Goal: Transaction & Acquisition: Purchase product/service

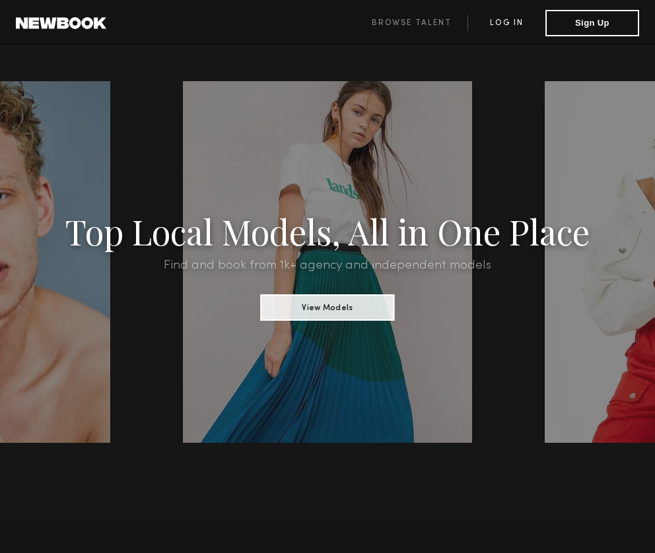
click at [496, 26] on link "Log in" at bounding box center [507, 23] width 78 height 16
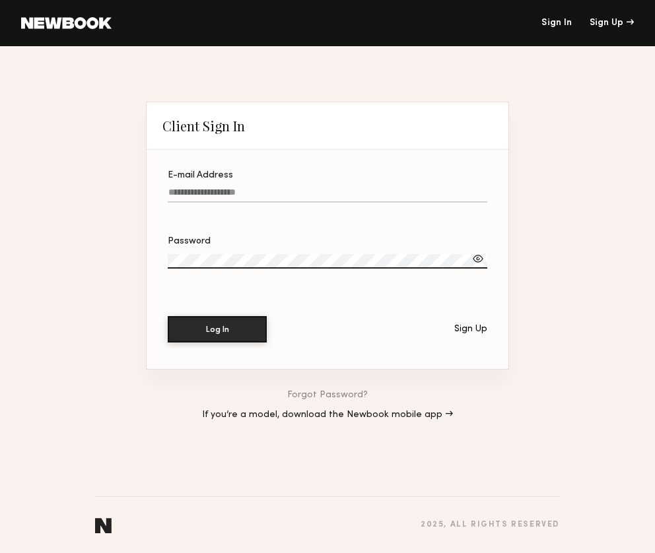
type input "**********"
click at [217, 330] on button "Log In" at bounding box center [217, 329] width 99 height 26
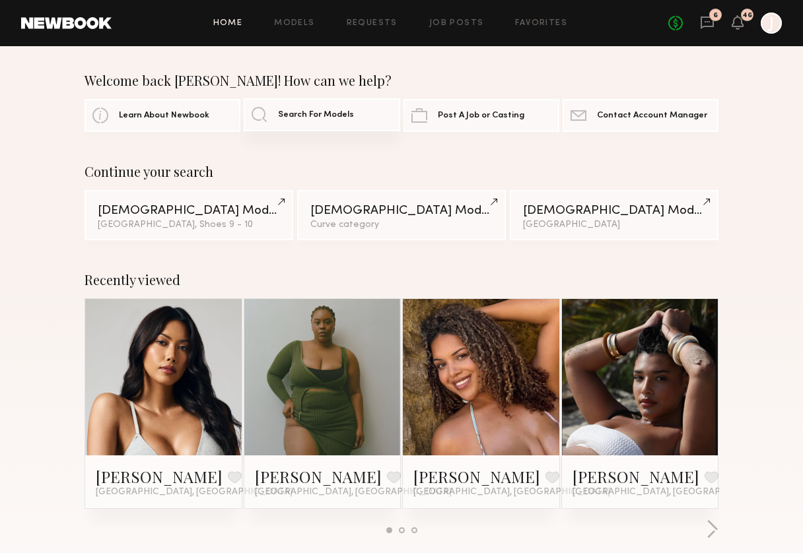
click at [316, 115] on span "Search For Models" at bounding box center [316, 115] width 76 height 9
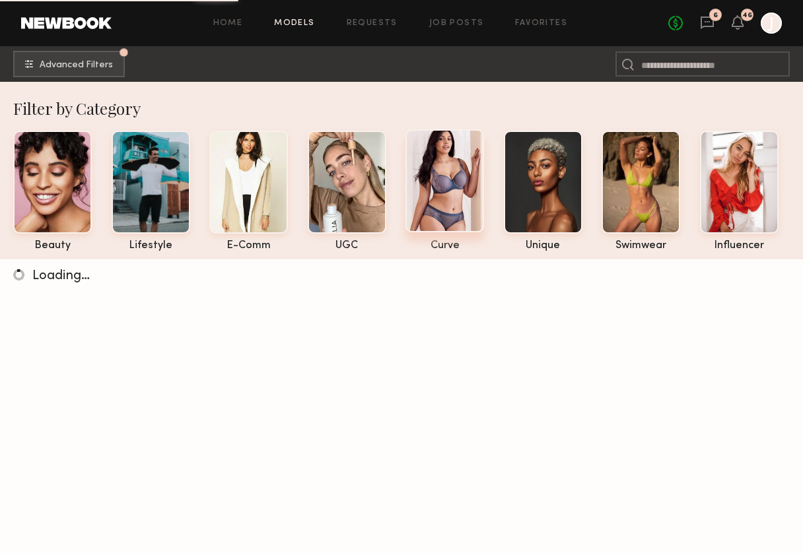
click at [453, 203] on div at bounding box center [444, 180] width 79 height 103
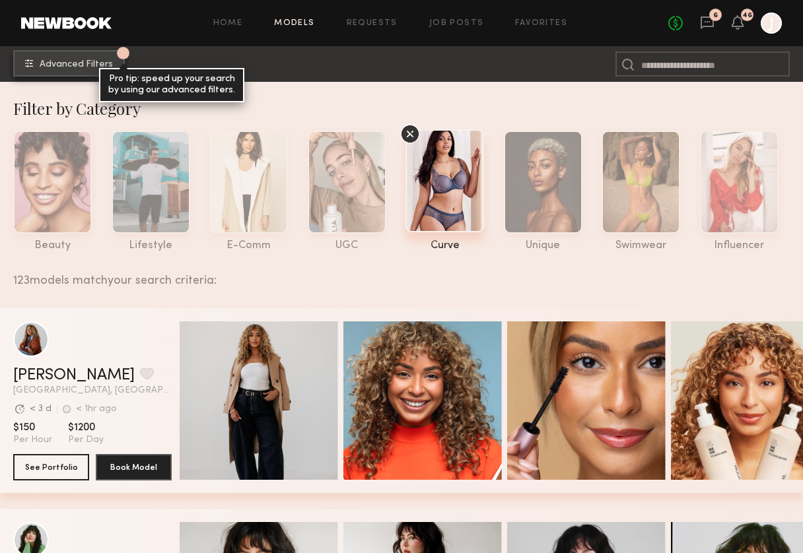
click at [94, 77] on common-button "1 Advanced Filters Pro tip: speed up your search by using our advanced filters." at bounding box center [69, 64] width 112 height 26
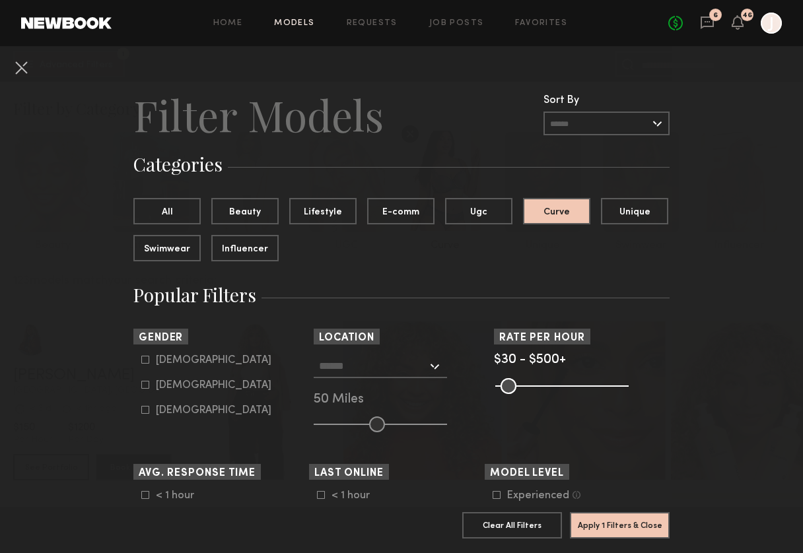
scroll to position [20, 0]
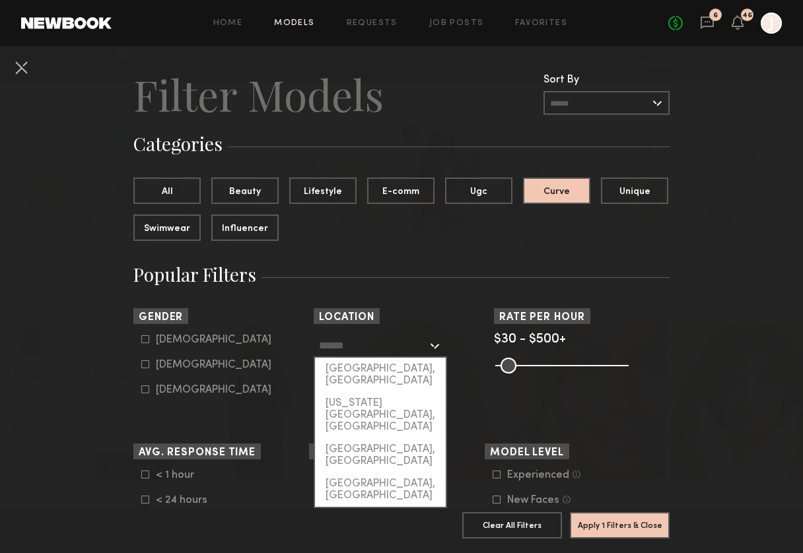
click at [345, 341] on input "text" at bounding box center [373, 345] width 108 height 22
click at [345, 372] on div "[GEOGRAPHIC_DATA], [GEOGRAPHIC_DATA]" at bounding box center [380, 375] width 131 height 34
type input "**********"
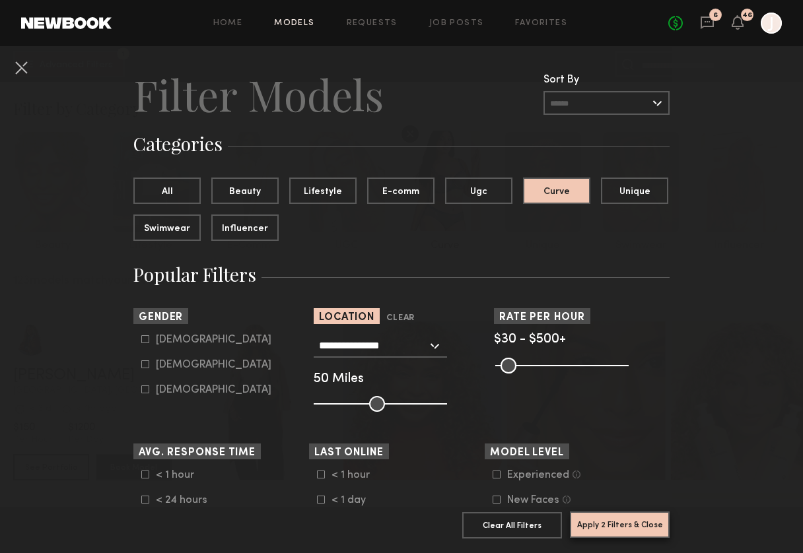
click at [609, 528] on button "Apply 2 Filters & Close" at bounding box center [620, 525] width 100 height 26
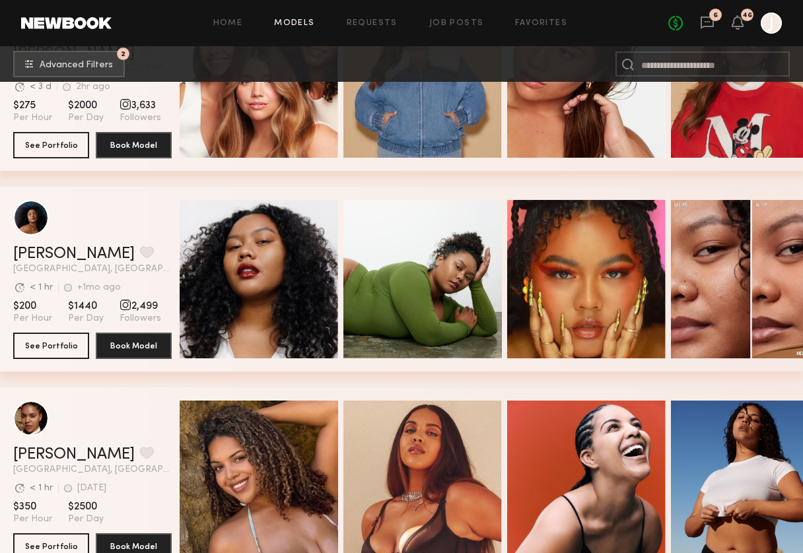
scroll to position [324, 0]
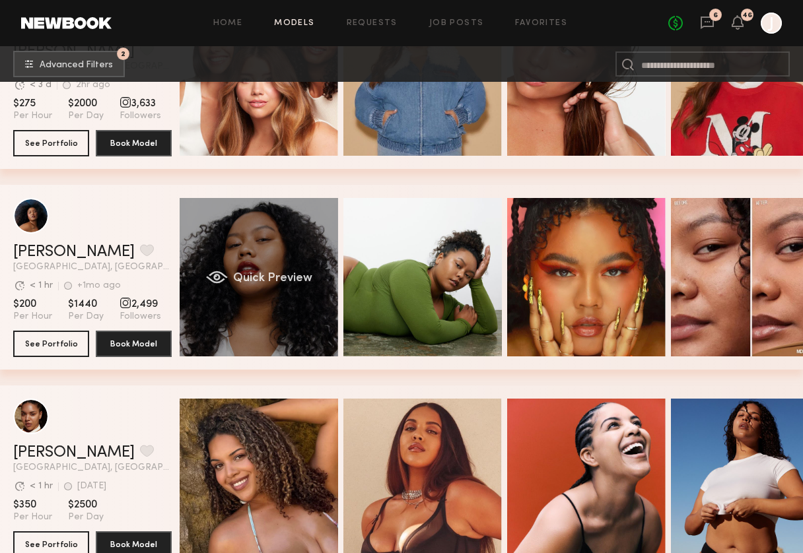
click at [262, 256] on div "Quick Preview" at bounding box center [259, 277] width 158 height 158
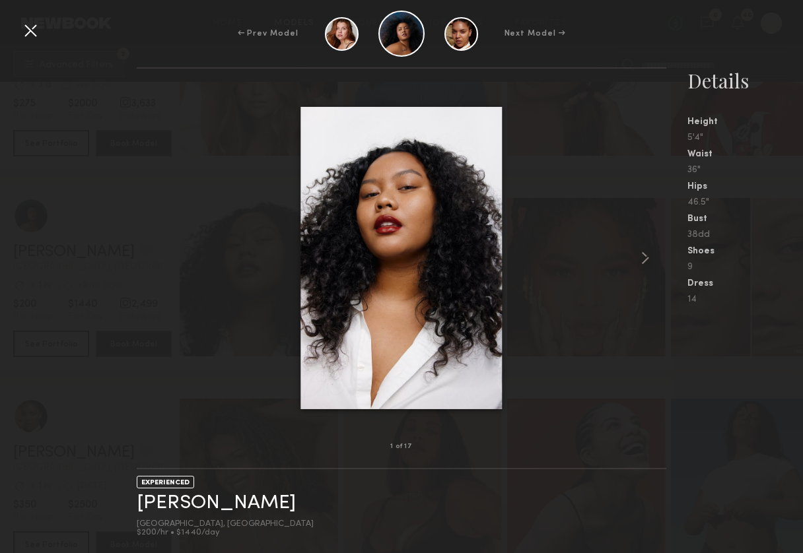
click at [34, 26] on div at bounding box center [30, 30] width 21 height 21
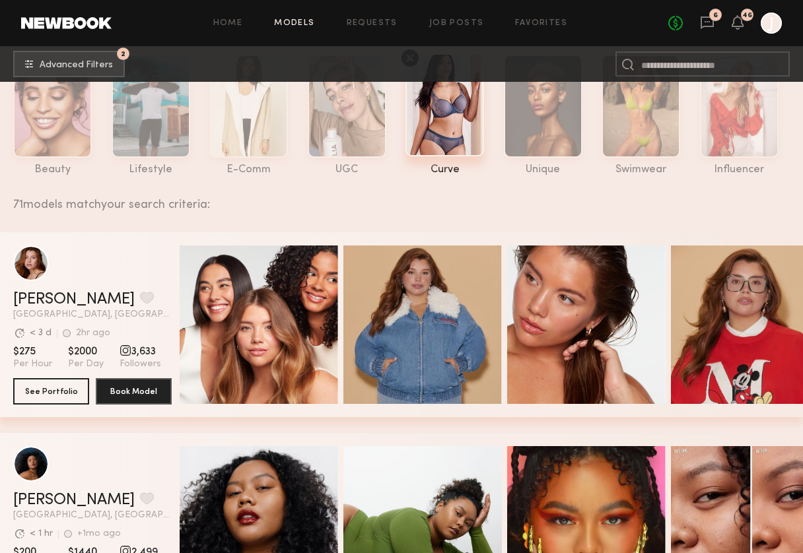
scroll to position [80, 0]
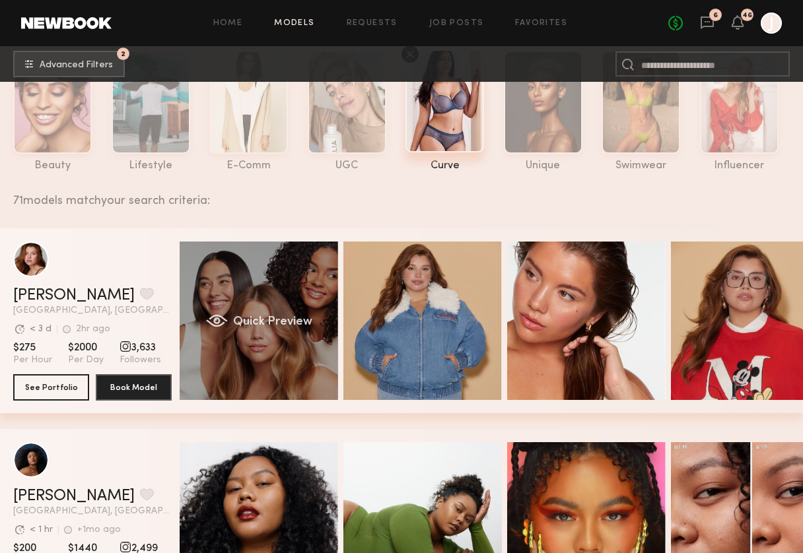
click at [294, 315] on div "Quick Preview" at bounding box center [259, 321] width 158 height 158
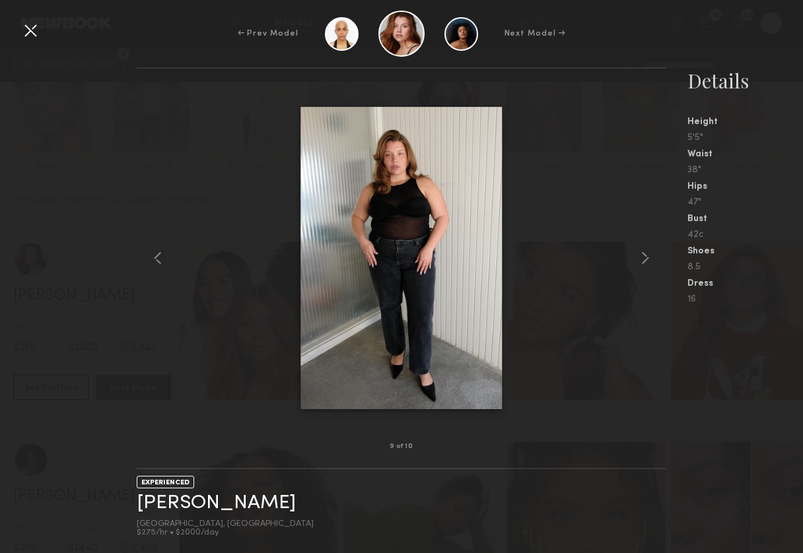
click at [20, 25] on div at bounding box center [30, 30] width 21 height 21
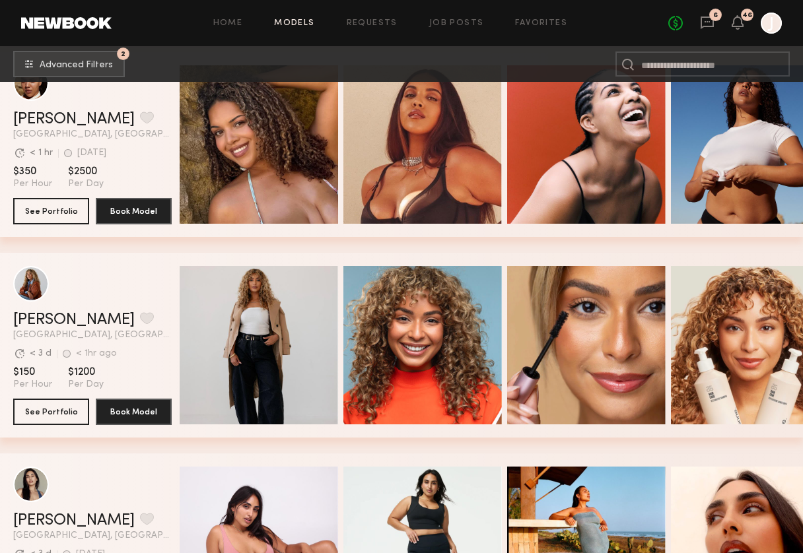
scroll to position [658, 0]
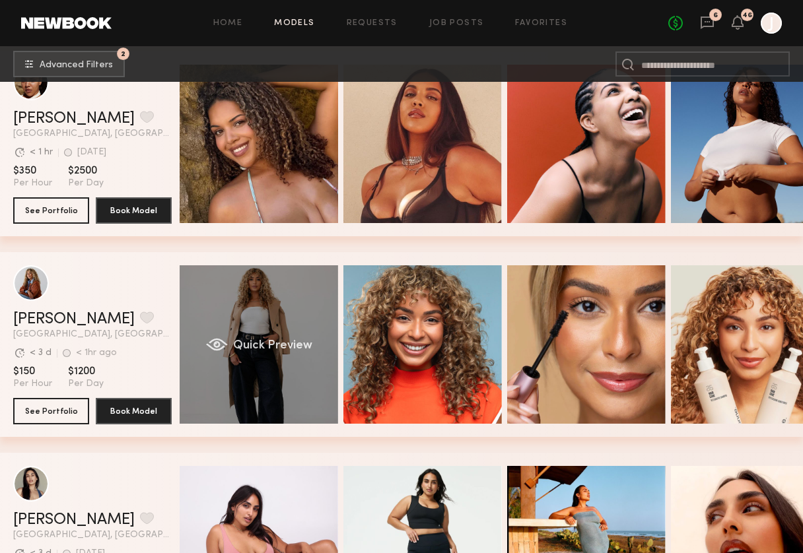
click at [250, 293] on div "Quick Preview" at bounding box center [259, 344] width 158 height 158
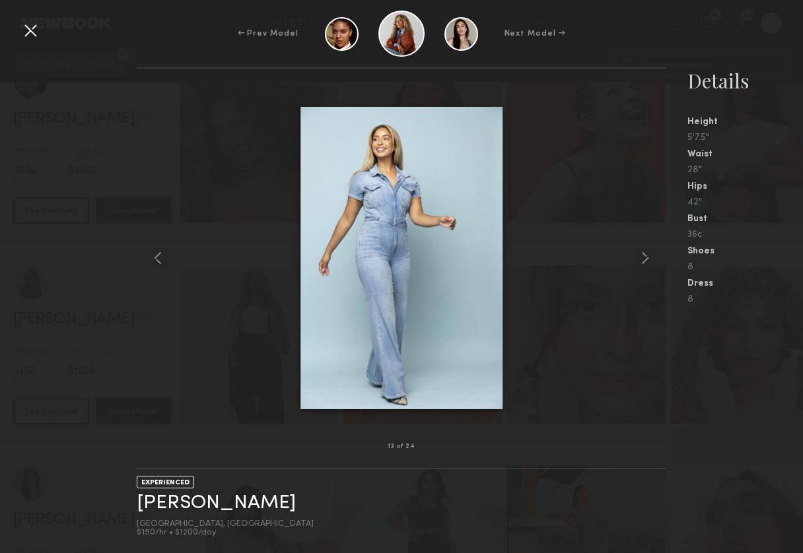
click at [23, 44] on div "← Prev Model Next Model →" at bounding box center [401, 34] width 803 height 46
click at [33, 30] on div at bounding box center [30, 30] width 21 height 21
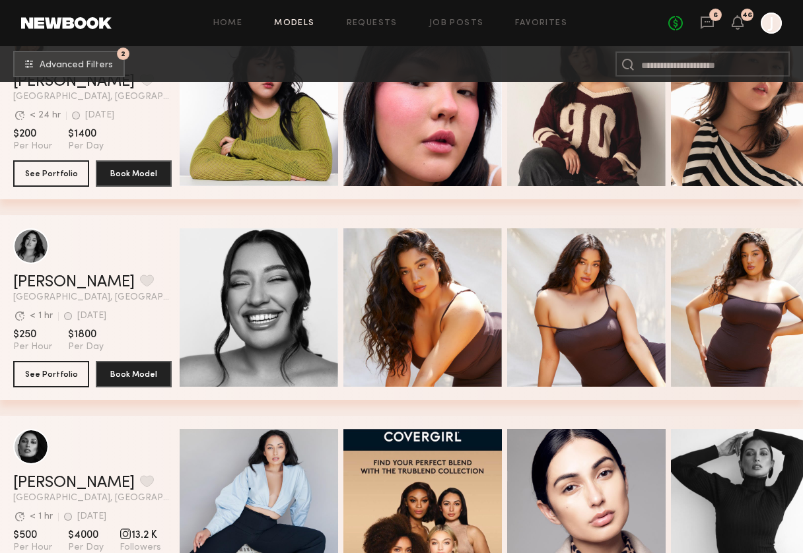
scroll to position [1309, 0]
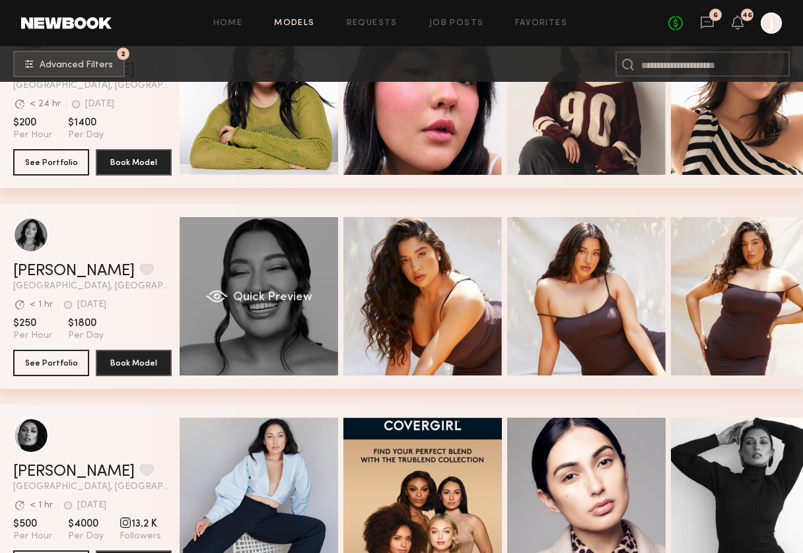
click at [242, 287] on div "Quick Preview" at bounding box center [259, 296] width 158 height 158
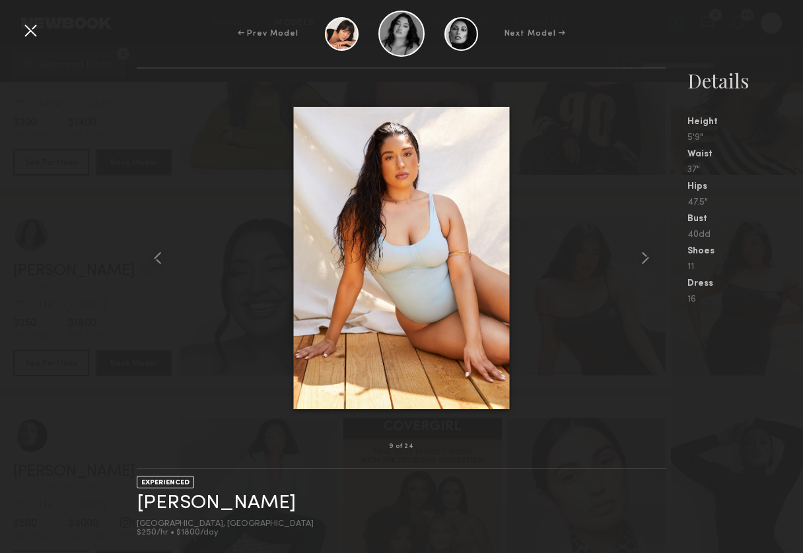
click at [38, 37] on div at bounding box center [30, 30] width 21 height 21
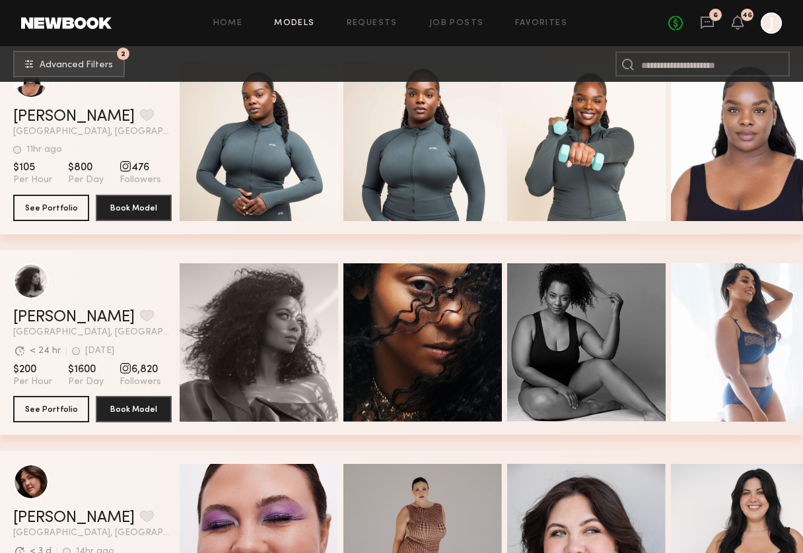
scroll to position [1890, 0]
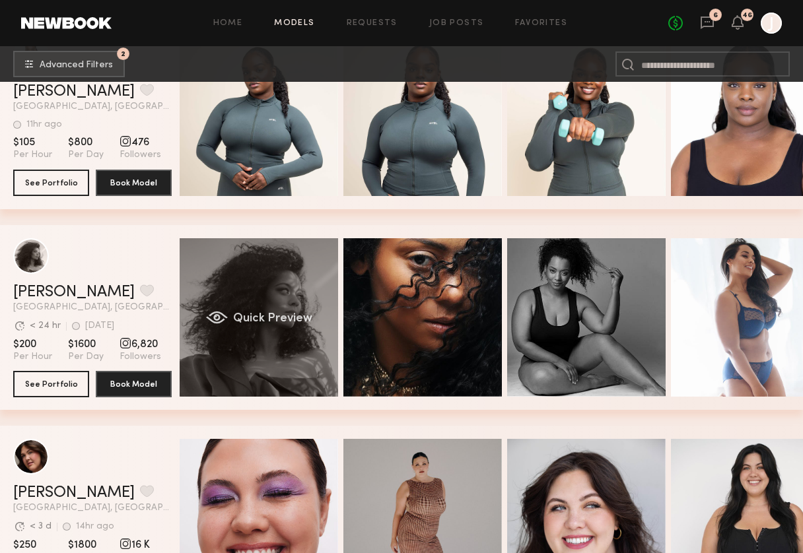
click at [277, 280] on div "Quick Preview" at bounding box center [259, 317] width 158 height 158
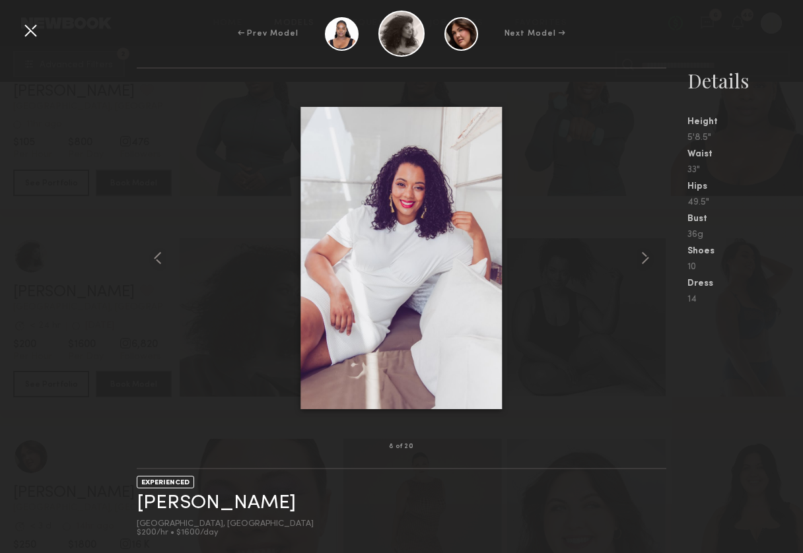
click at [27, 34] on div at bounding box center [30, 30] width 21 height 21
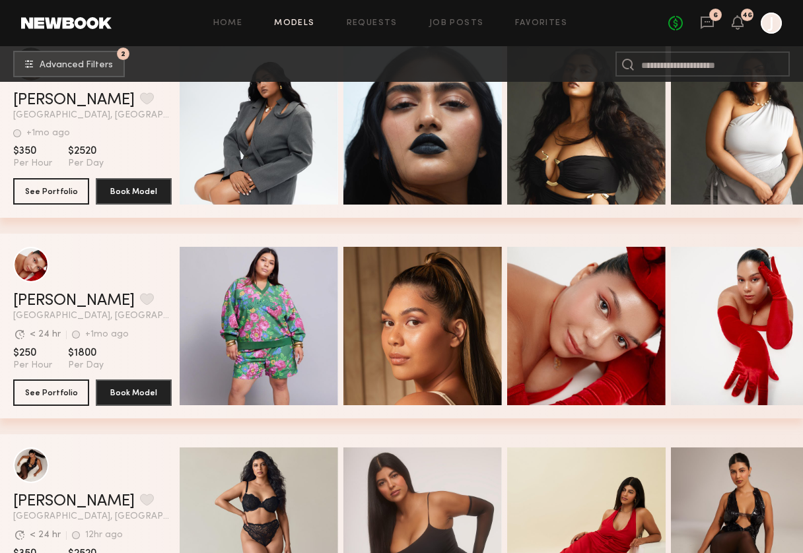
scroll to position [3796, 0]
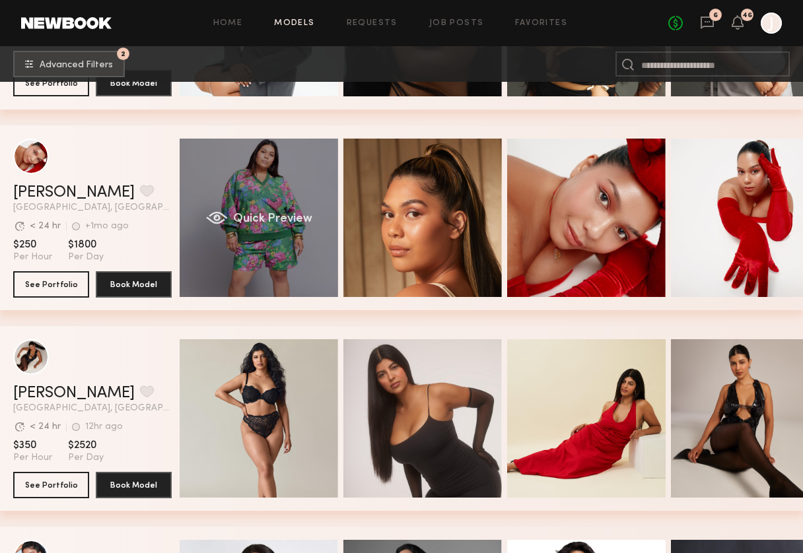
click at [293, 184] on div "Quick Preview" at bounding box center [259, 218] width 158 height 158
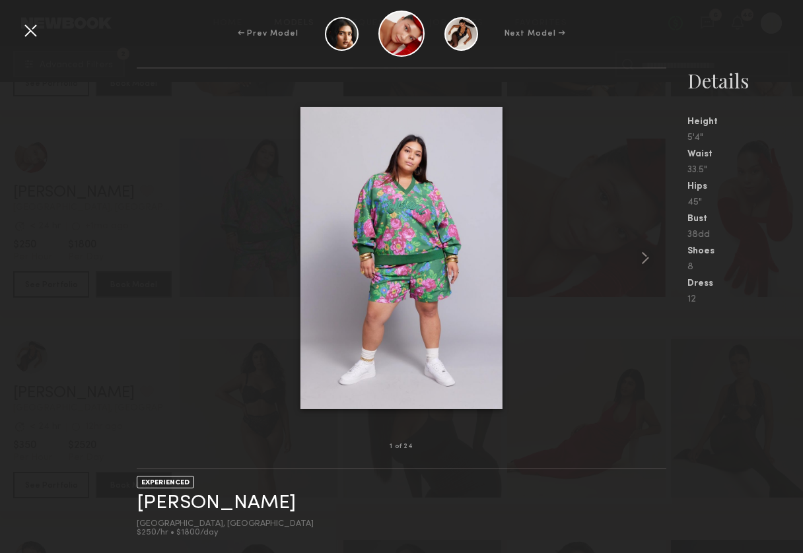
click at [24, 26] on div at bounding box center [30, 30] width 21 height 21
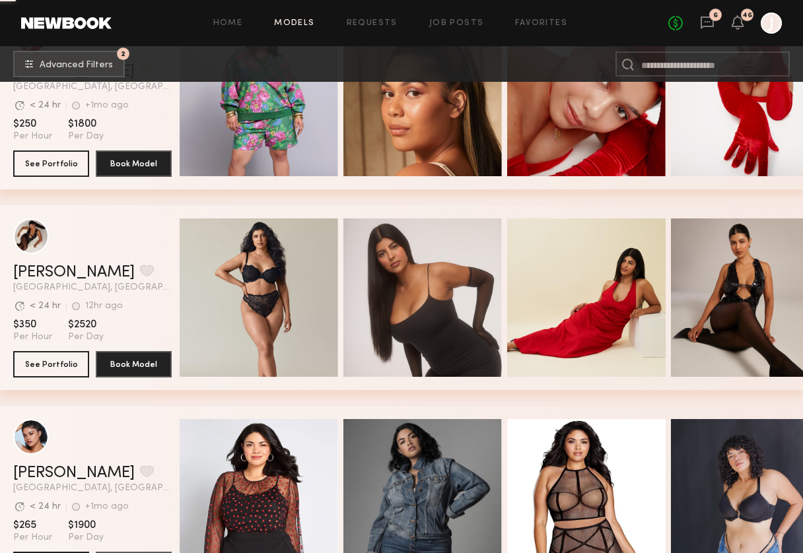
scroll to position [3930, 0]
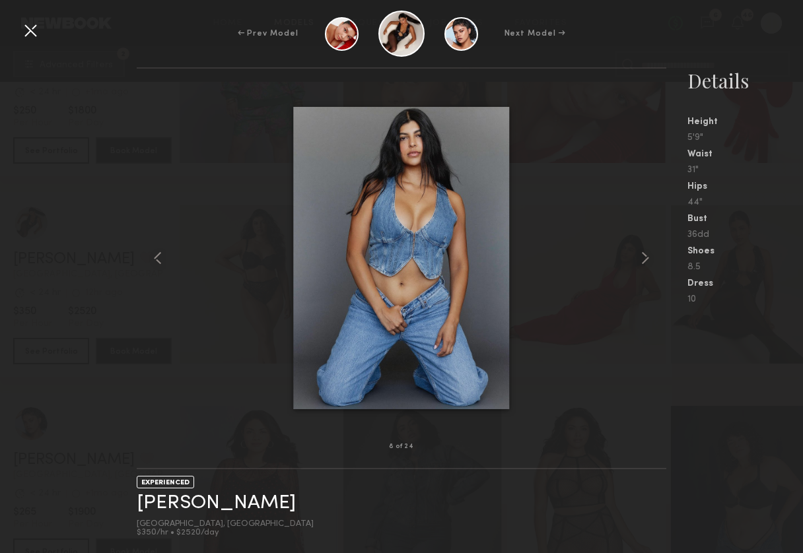
click at [28, 34] on div at bounding box center [30, 30] width 21 height 21
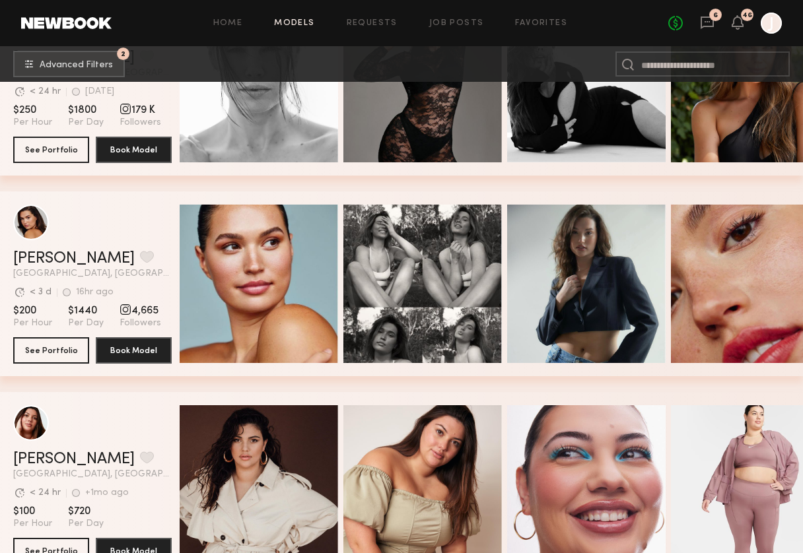
scroll to position [4535, 0]
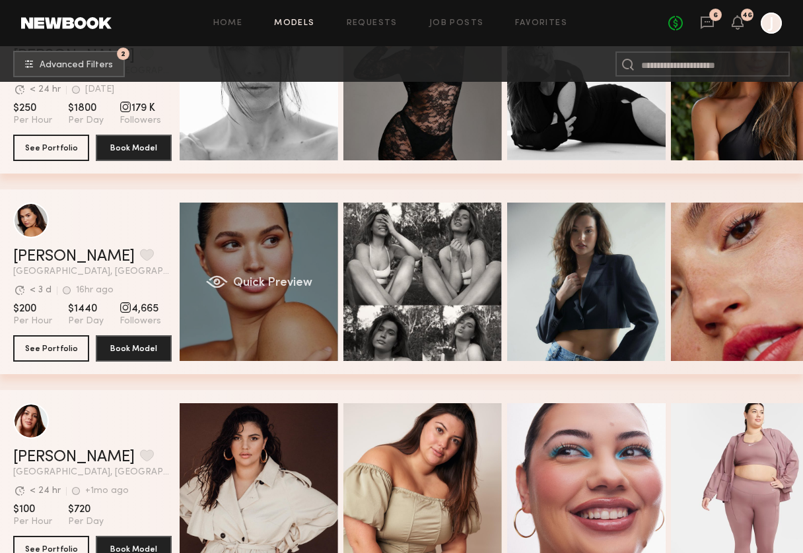
click at [288, 263] on div "Quick Preview" at bounding box center [259, 282] width 158 height 158
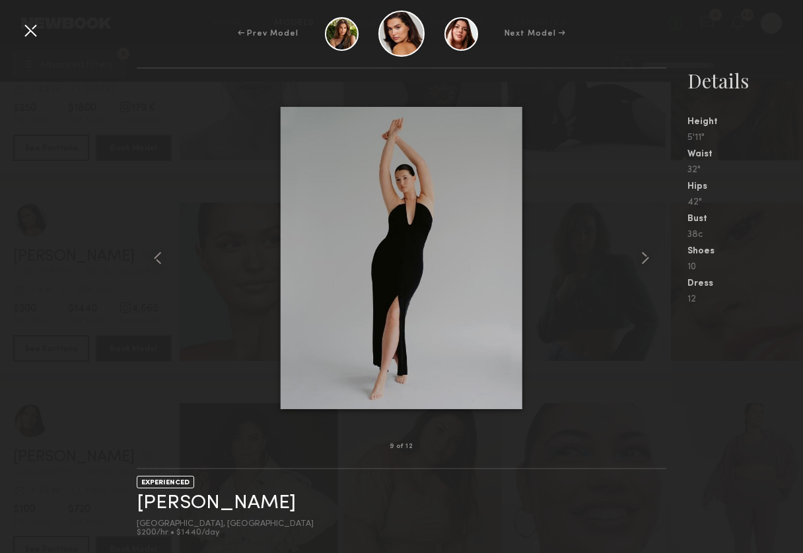
click at [25, 36] on div at bounding box center [30, 30] width 21 height 21
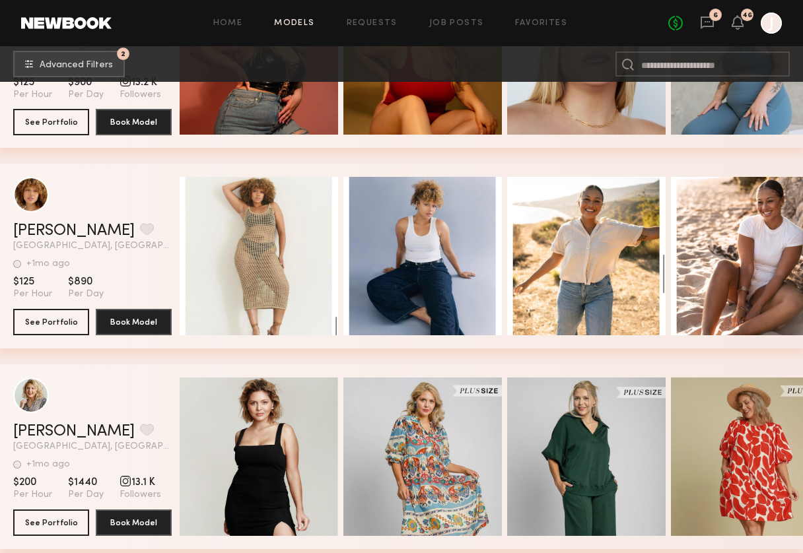
scroll to position [5363, 0]
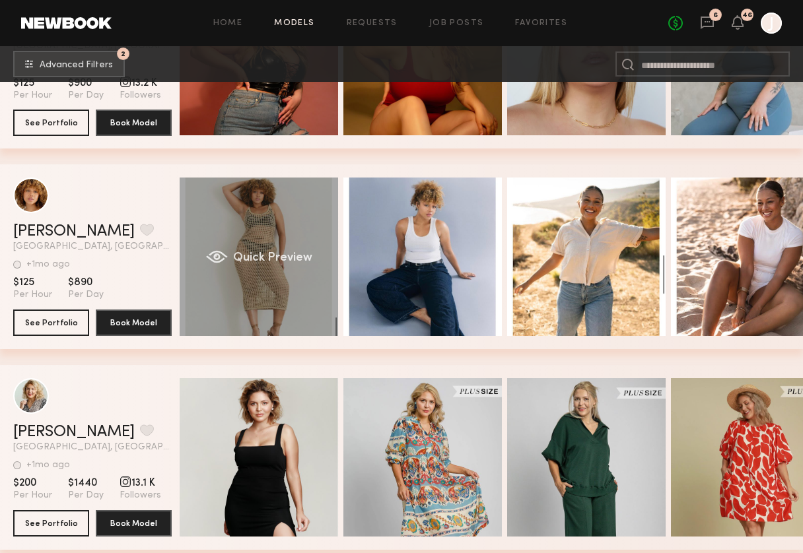
click at [283, 232] on div "Quick Preview" at bounding box center [259, 257] width 158 height 158
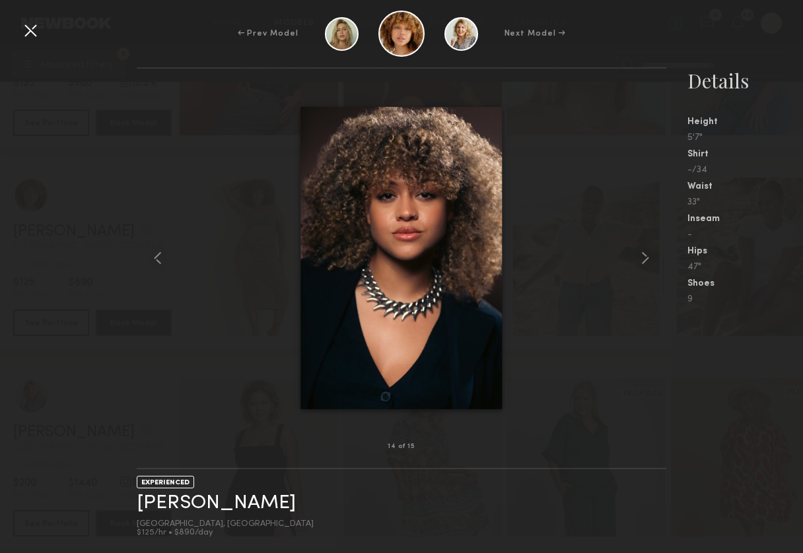
click at [34, 30] on div at bounding box center [30, 30] width 21 height 21
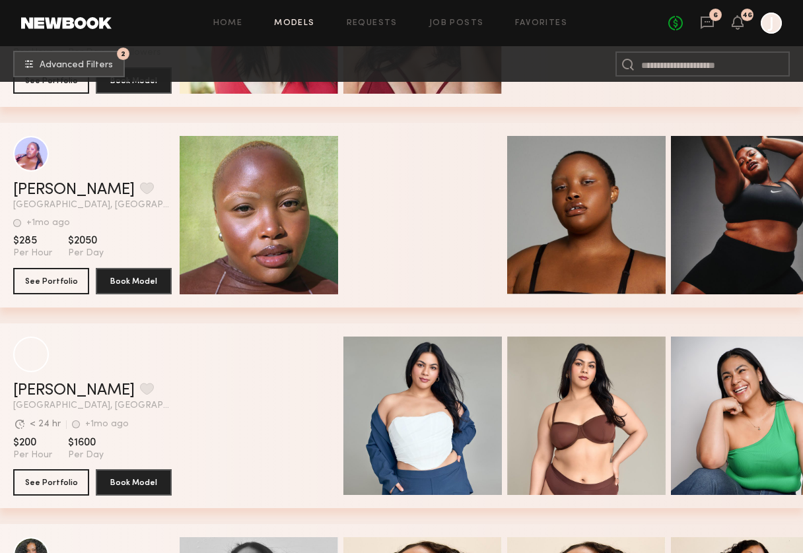
scroll to position [10023, 0]
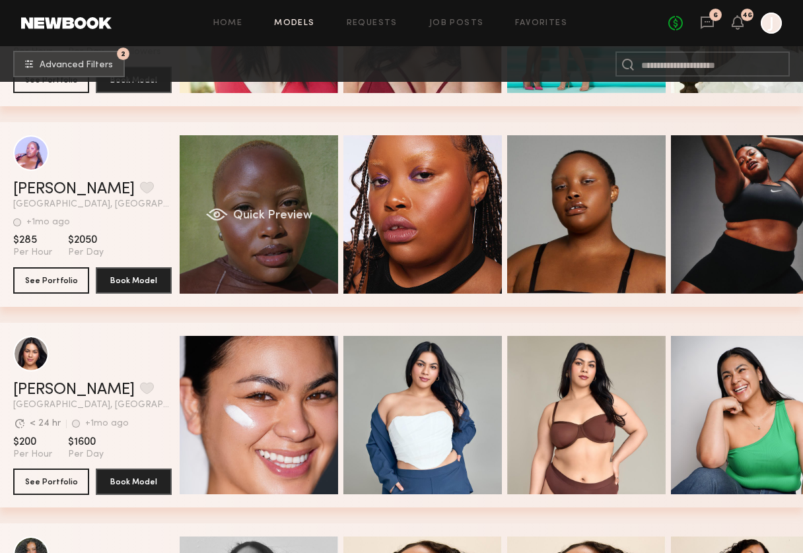
click at [281, 242] on div "Quick Preview" at bounding box center [259, 214] width 158 height 158
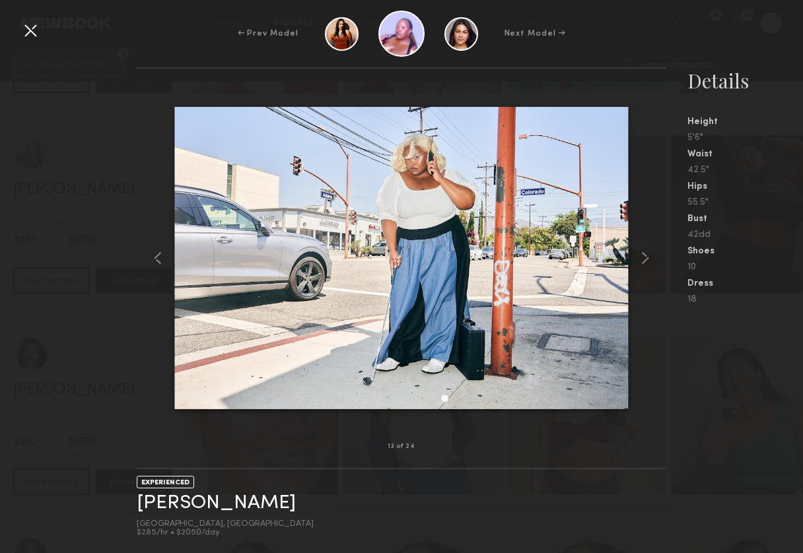
click at [21, 36] on div at bounding box center [30, 30] width 21 height 21
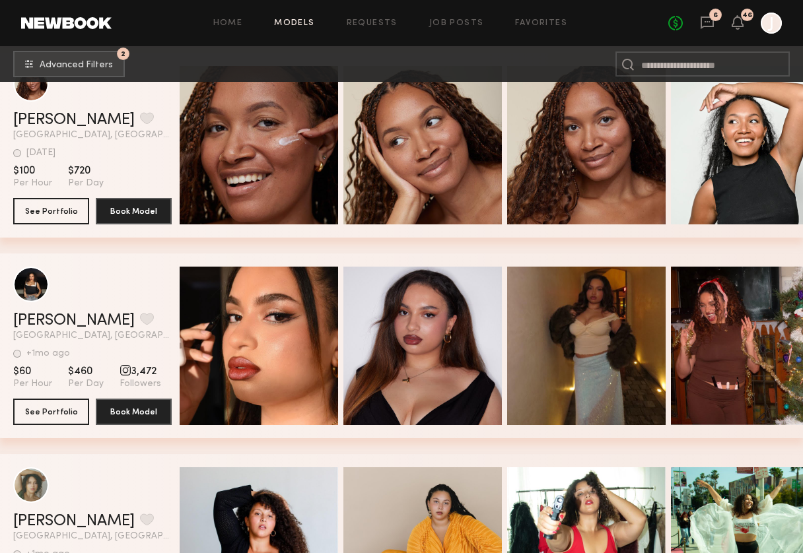
scroll to position [12515, 0]
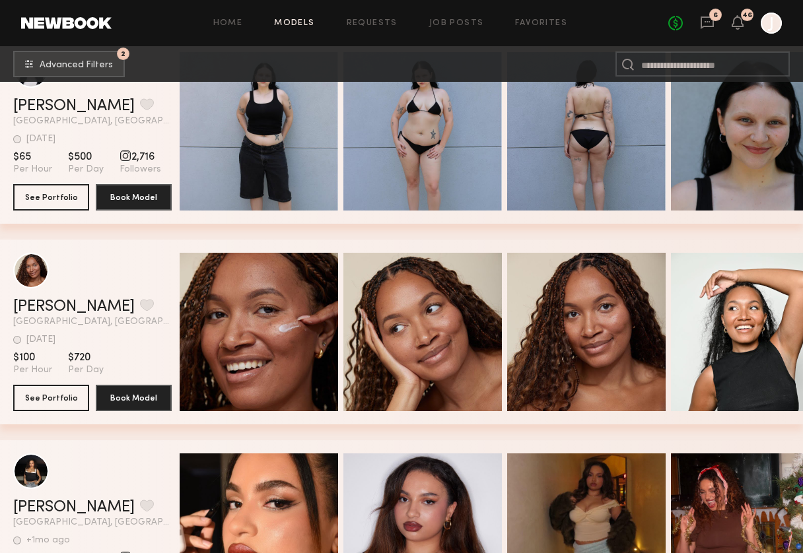
click at [654, 15] on div "6" at bounding box center [715, 15] width 13 height 13
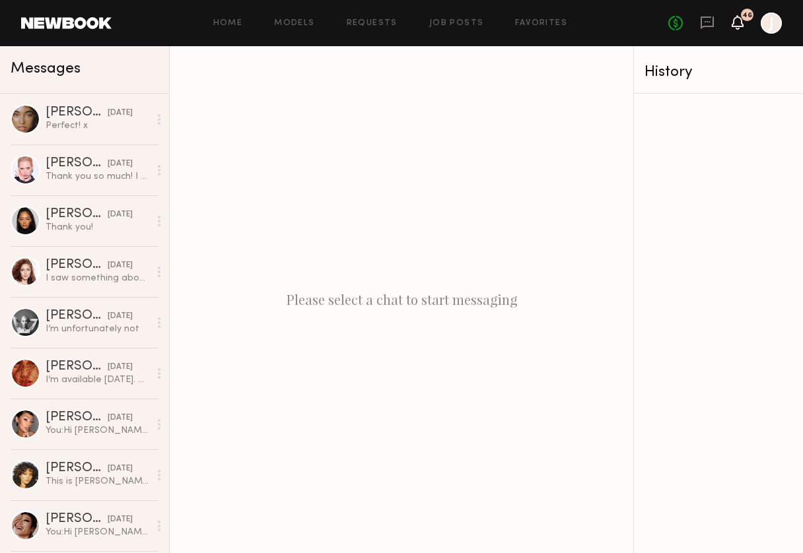
click at [654, 25] on icon at bounding box center [737, 21] width 11 height 9
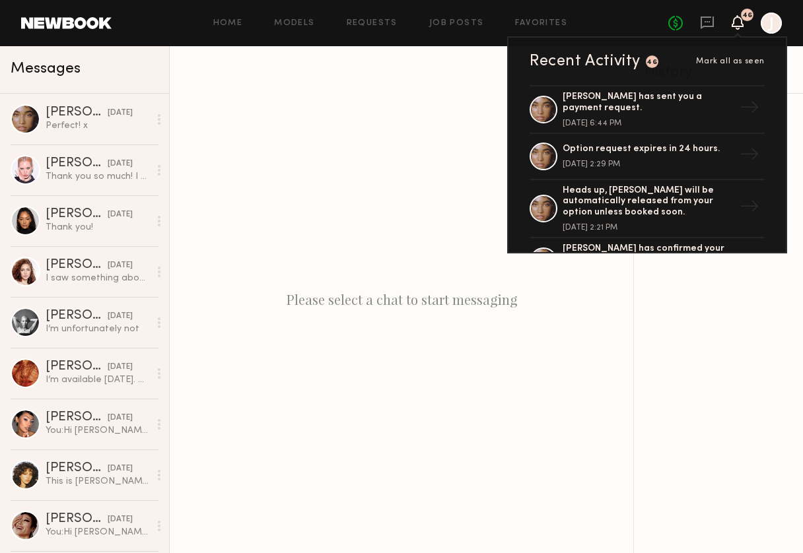
click at [654, 25] on icon at bounding box center [737, 21] width 11 height 9
